Goal: Check status: Check status

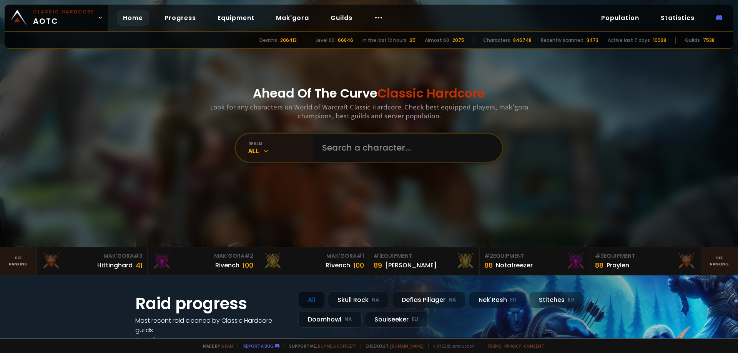
click at [375, 151] on input "text" at bounding box center [404, 148] width 175 height 28
type input "VivianVeltra"
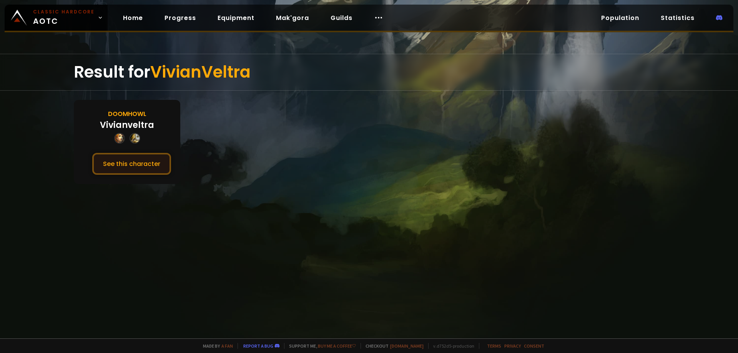
click at [163, 170] on button "See this character" at bounding box center [131, 164] width 79 height 22
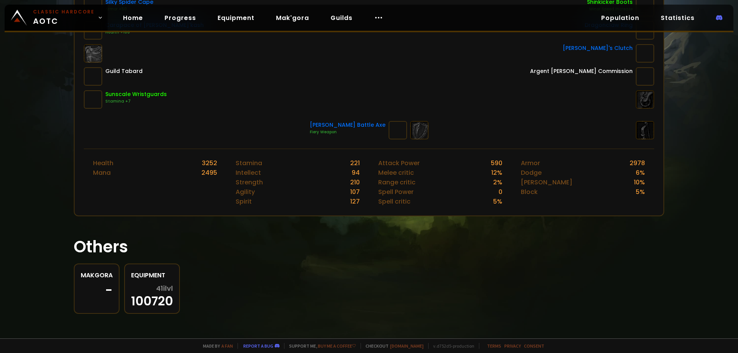
scroll to position [25, 0]
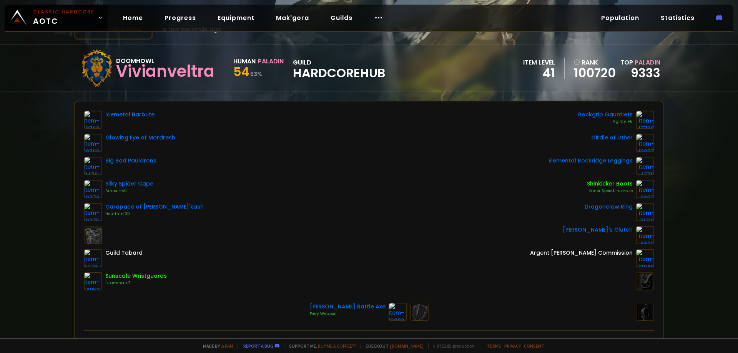
scroll to position [38, 0]
